Goal: Book appointment/travel/reservation

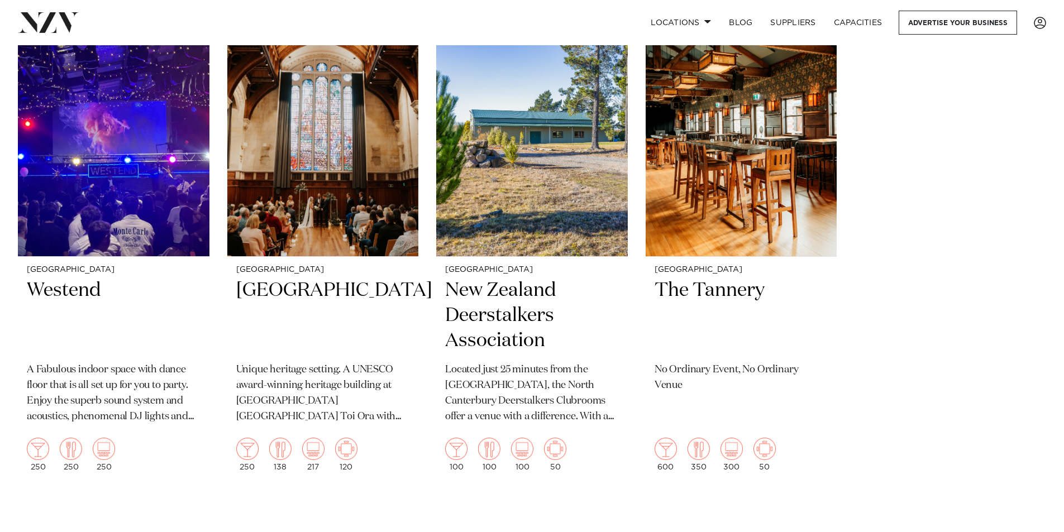
scroll to position [2992, 0]
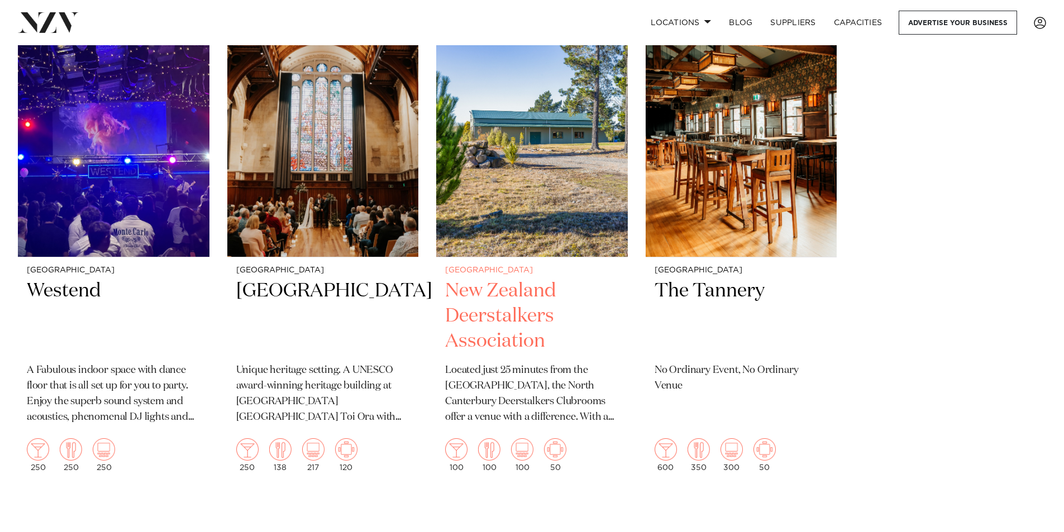
click at [474, 246] on img at bounding box center [532, 129] width 192 height 257
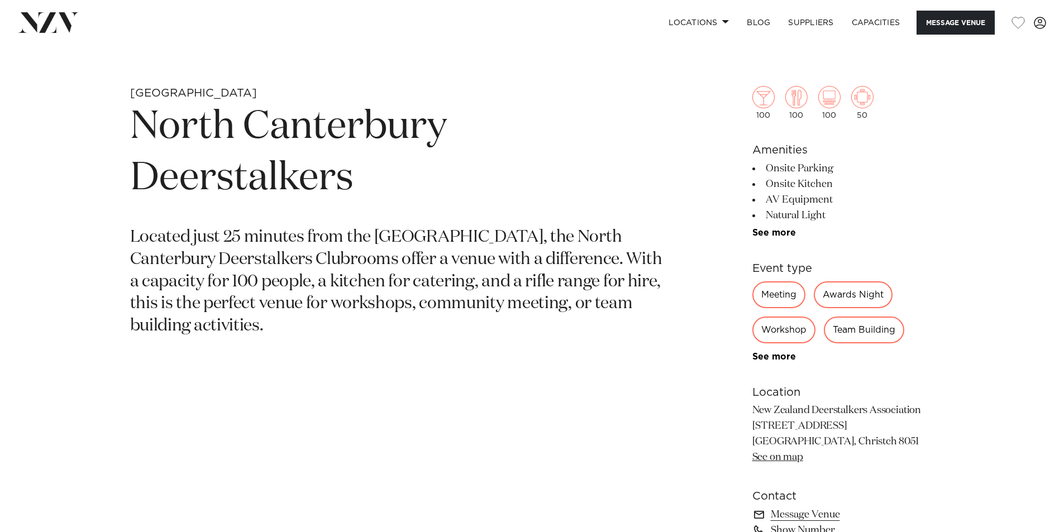
scroll to position [447, 0]
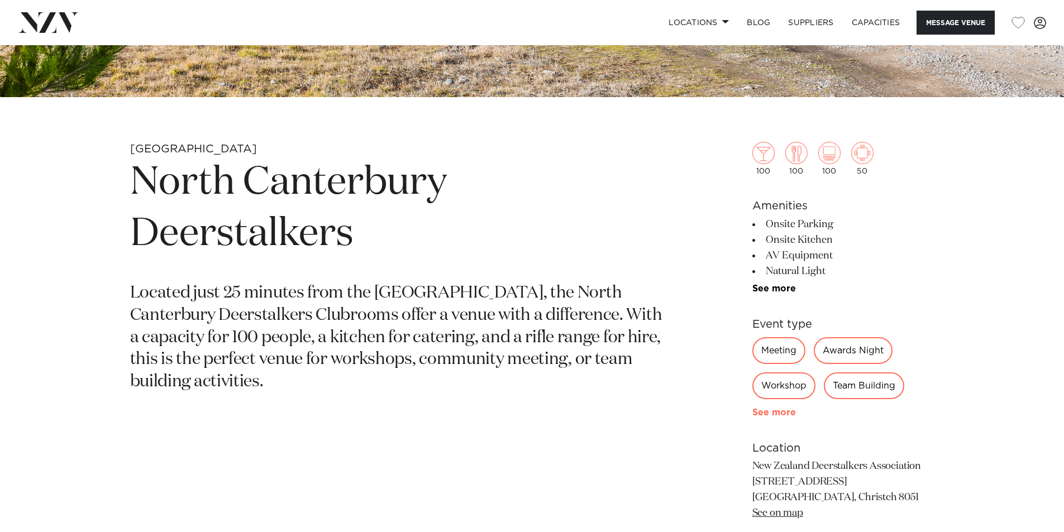
click at [783, 414] on link "See more" at bounding box center [795, 412] width 87 height 9
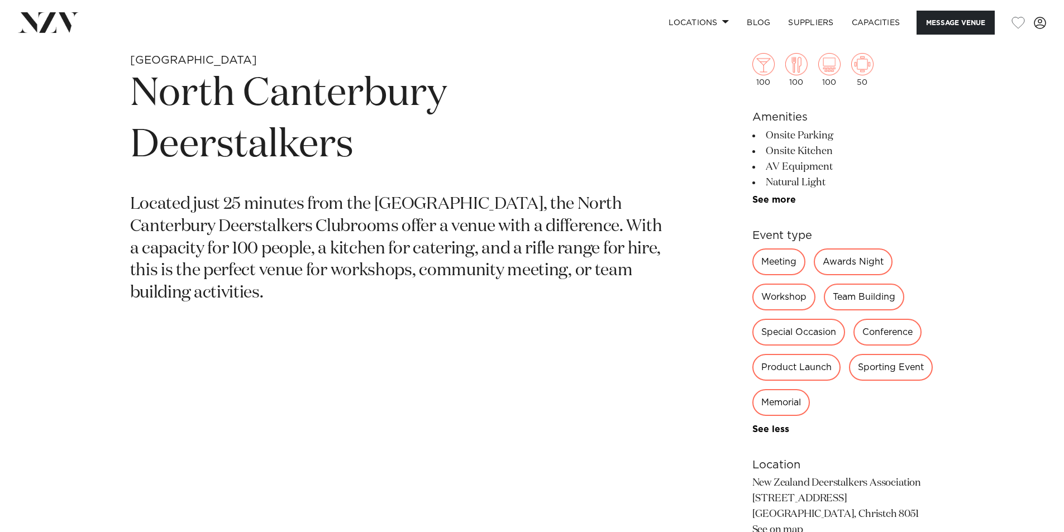
scroll to position [558, 0]
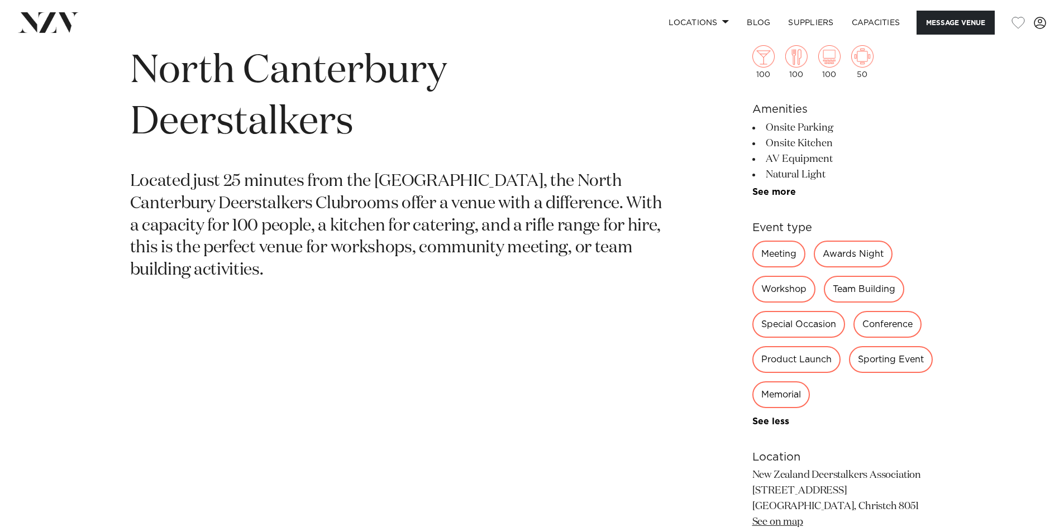
click at [825, 328] on div "Special Occasion" at bounding box center [798, 324] width 93 height 27
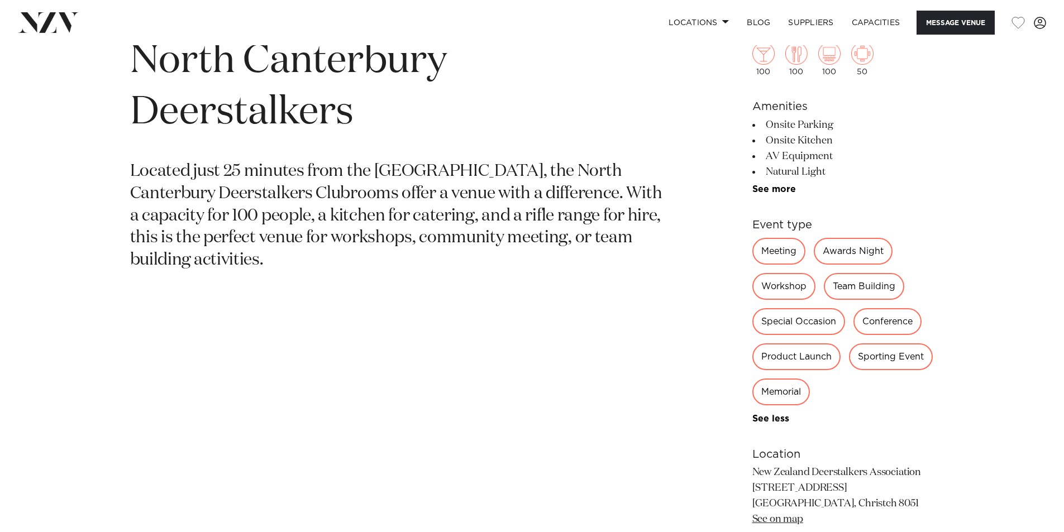
scroll to position [670, 0]
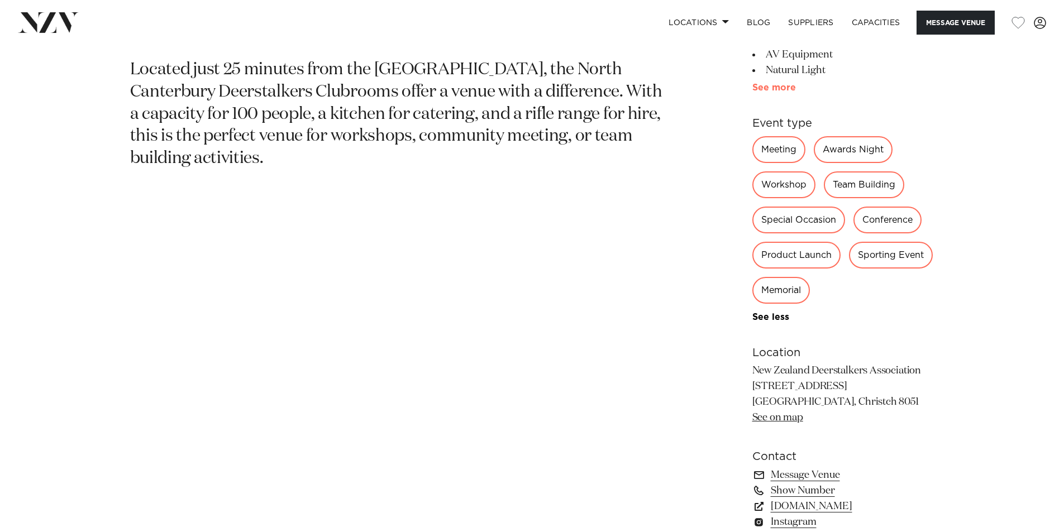
click at [783, 90] on link "See more" at bounding box center [795, 87] width 87 height 9
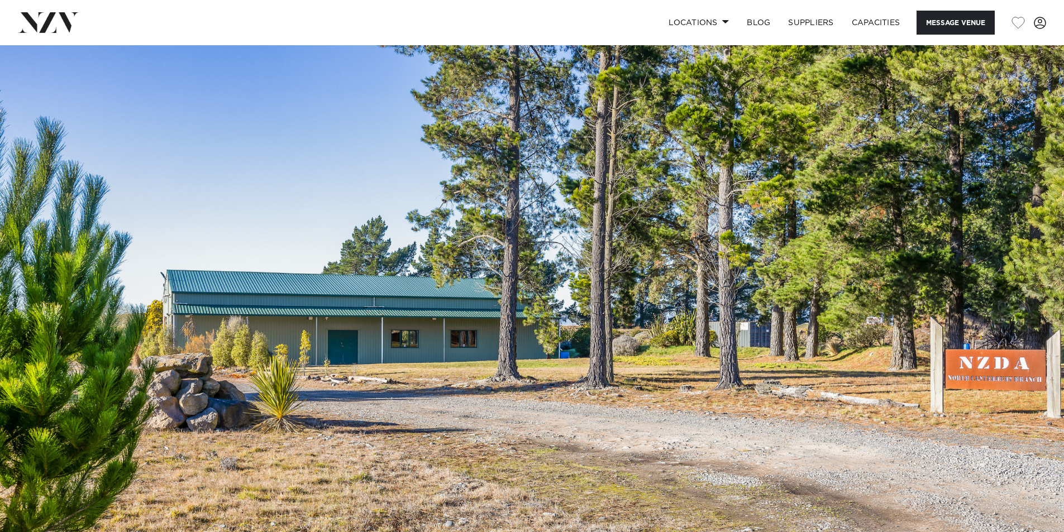
scroll to position [0, 0]
